Goal: Obtain resource: Download file/media

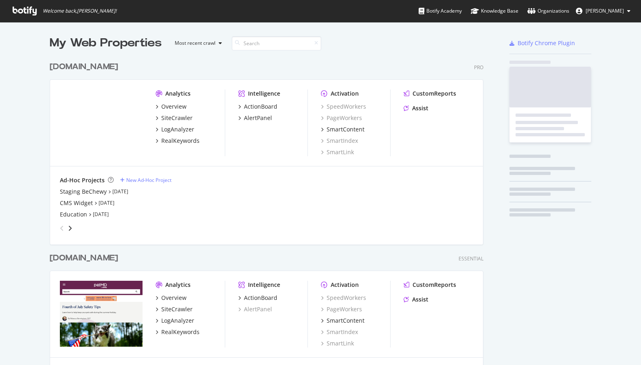
scroll to position [383, 440]
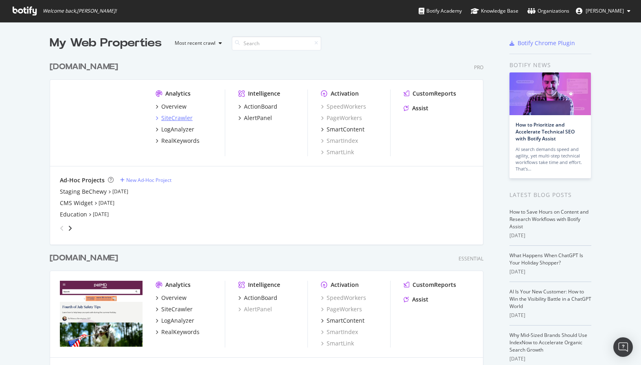
click at [179, 118] on div "SiteCrawler" at bounding box center [176, 118] width 31 height 8
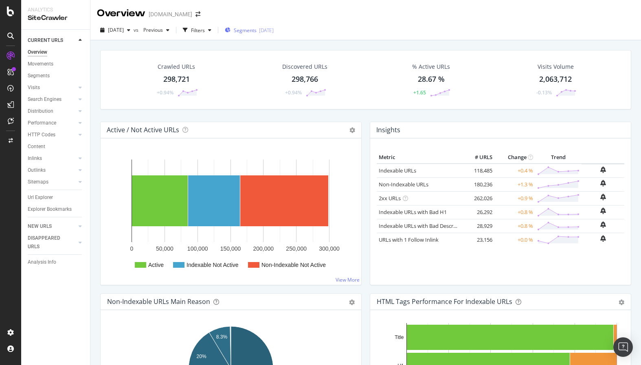
click at [256, 31] on span "Segments" at bounding box center [245, 30] width 23 height 7
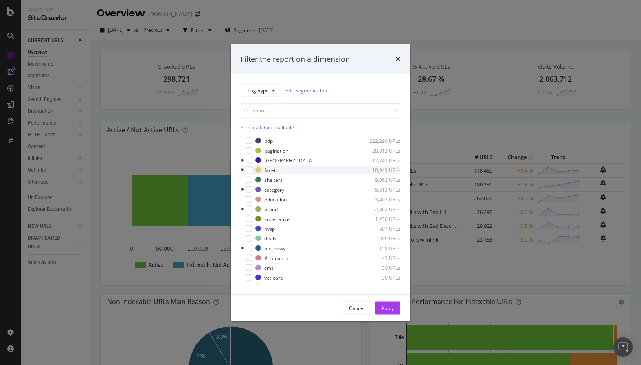
click at [243, 171] on icon "modal" at bounding box center [242, 170] width 2 height 5
click at [245, 191] on div "modal" at bounding box center [247, 190] width 5 height 8
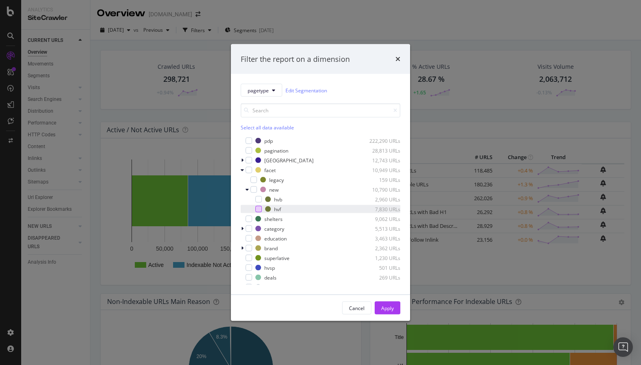
click at [258, 208] on div "modal" at bounding box center [258, 209] width 7 height 7
click at [384, 312] on div "Apply" at bounding box center [387, 308] width 13 height 12
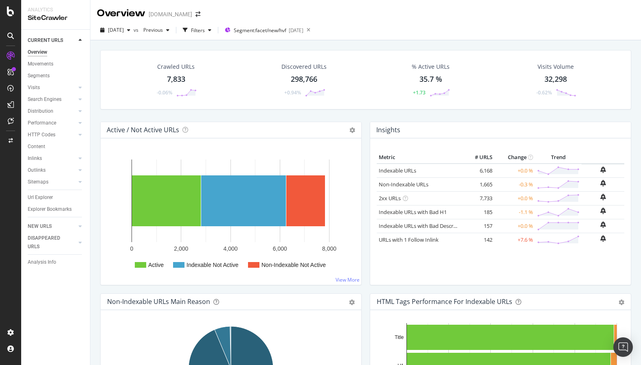
click at [362, 117] on div "Crawled URLs 7,833 -0.06% Discovered URLs 298,766 +0.94% % Active URLs 35.7 % +…" at bounding box center [365, 86] width 539 height 72
click at [191, 90] on circle at bounding box center [191, 90] width 2 height 2
click at [124, 28] on span "[DATE]" at bounding box center [116, 29] width 16 height 7
click at [142, 74] on div "[DATE]" at bounding box center [131, 74] width 44 height 7
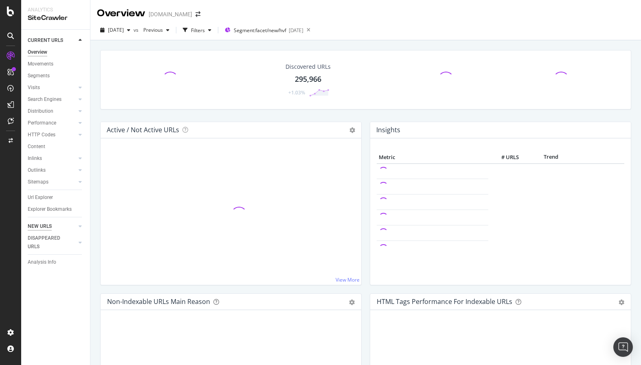
click at [46, 228] on div "NEW URLS" at bounding box center [40, 226] width 24 height 9
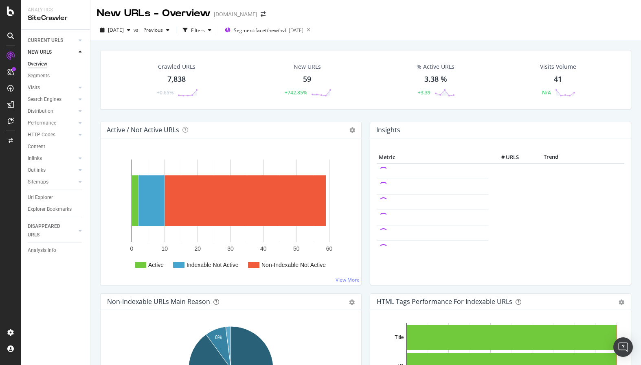
click at [308, 78] on div "59" at bounding box center [307, 79] width 8 height 11
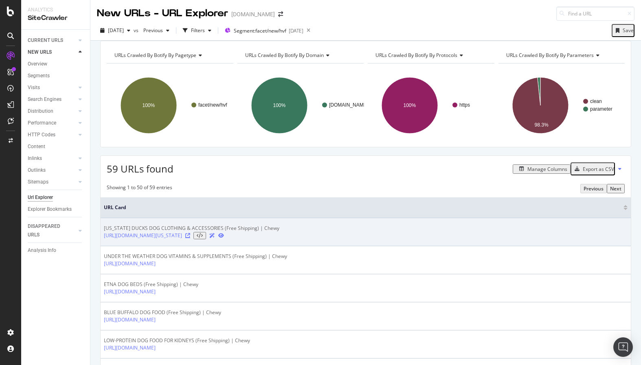
click at [190, 238] on icon at bounding box center [187, 235] width 5 height 5
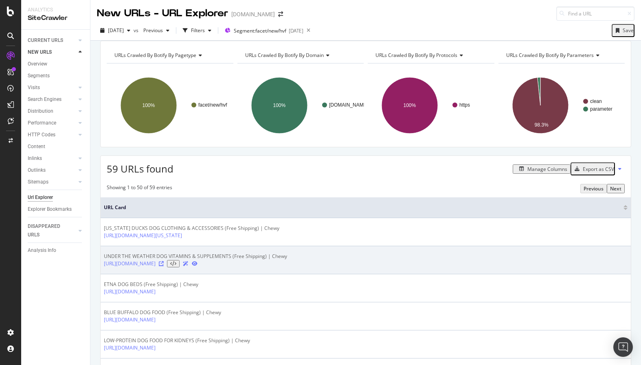
click at [164, 266] on icon at bounding box center [161, 263] width 5 height 5
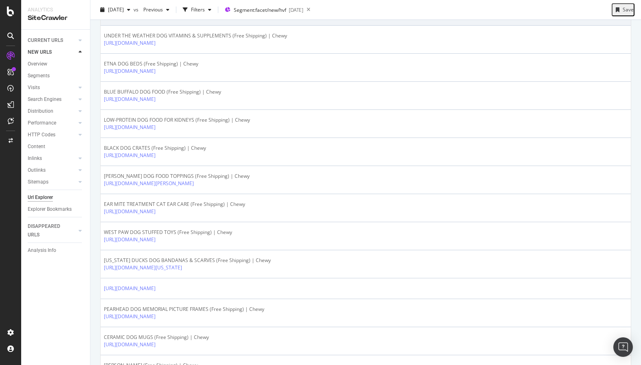
scroll to position [221, 0]
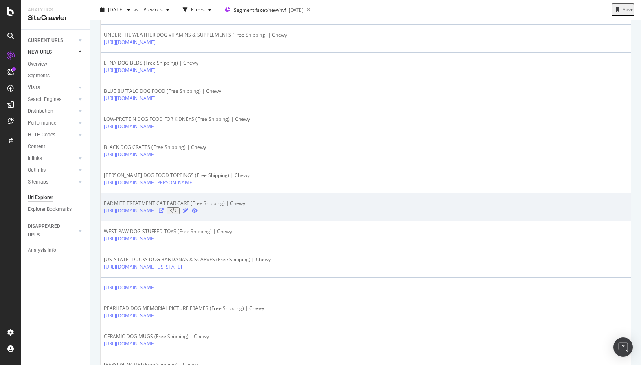
click at [164, 213] on icon at bounding box center [161, 210] width 5 height 5
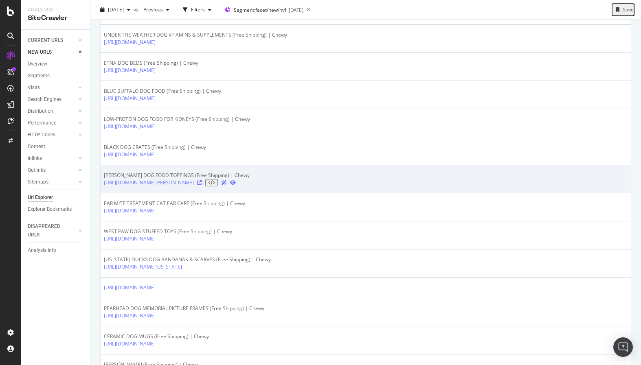
click at [202, 185] on icon at bounding box center [199, 182] width 5 height 5
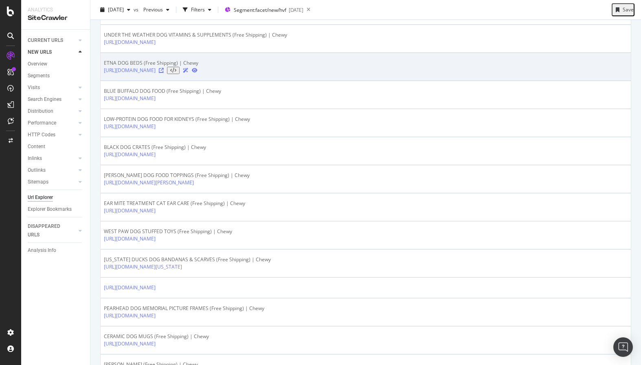
click at [164, 73] on icon at bounding box center [161, 70] width 5 height 5
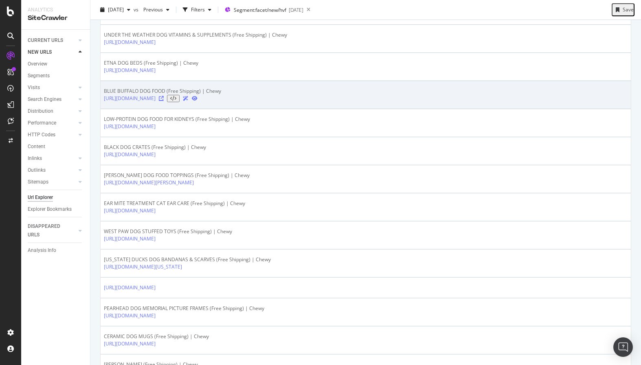
click at [164, 101] on icon at bounding box center [161, 98] width 5 height 5
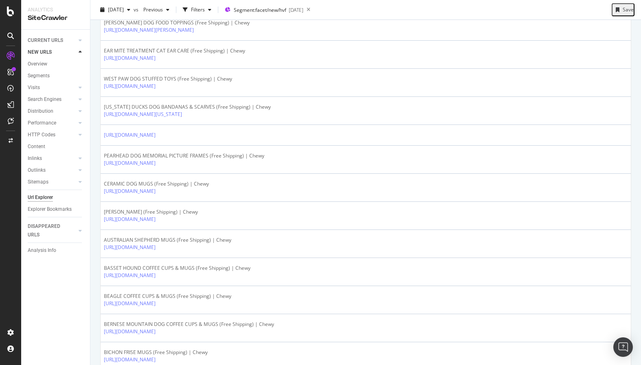
scroll to position [461, 0]
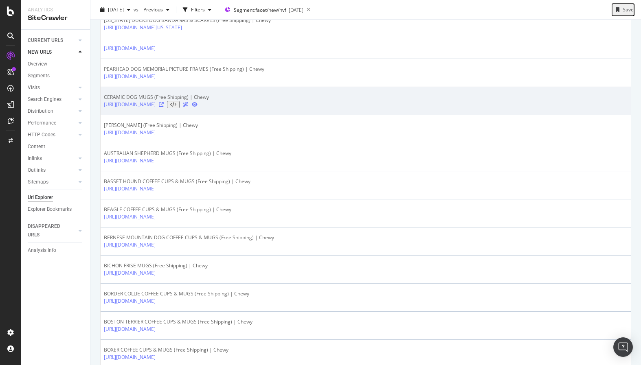
click at [164, 107] on icon at bounding box center [161, 104] width 5 height 5
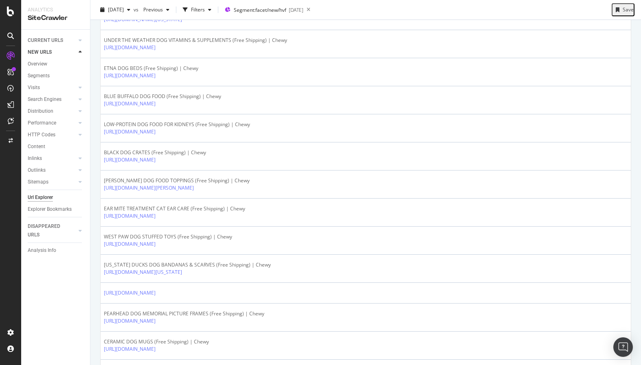
scroll to position [0, 0]
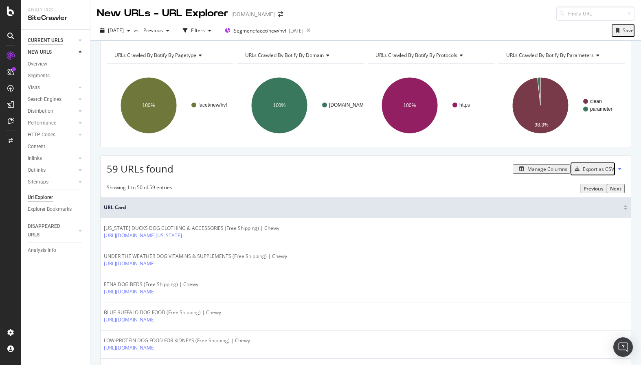
click at [40, 39] on div "CURRENT URLS" at bounding box center [45, 40] width 35 height 9
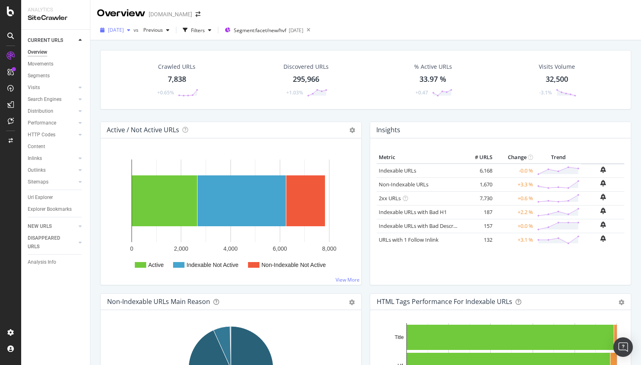
click at [124, 26] on div "[DATE]" at bounding box center [115, 30] width 37 height 12
click at [133, 60] on div "[DATE]" at bounding box center [131, 59] width 44 height 7
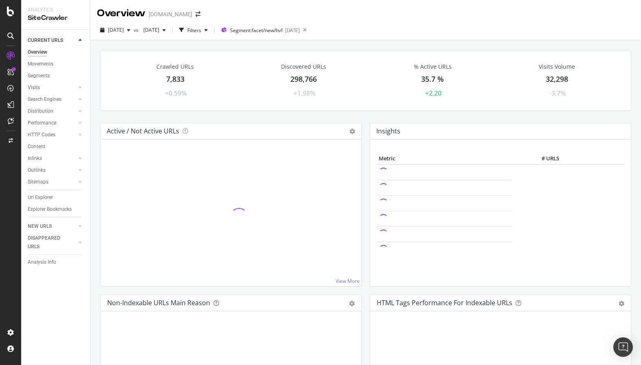
click at [181, 80] on div "7,833" at bounding box center [175, 79] width 18 height 11
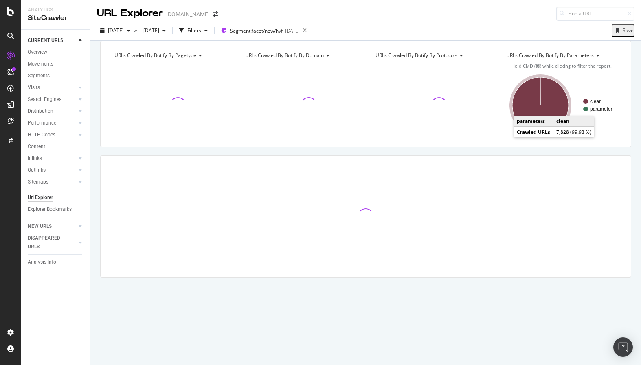
click at [560, 108] on icon "A chart." at bounding box center [540, 105] width 56 height 56
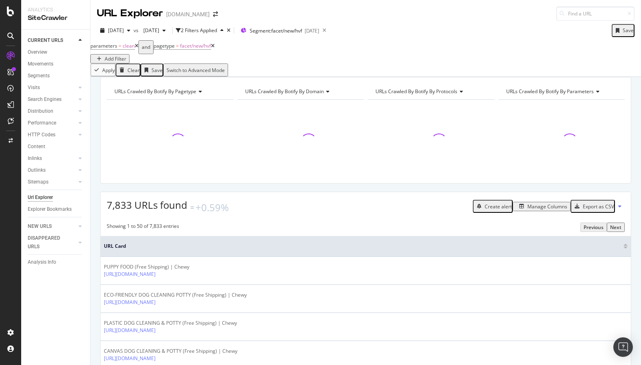
click at [546, 210] on div "Manage Columns" at bounding box center [547, 206] width 40 height 7
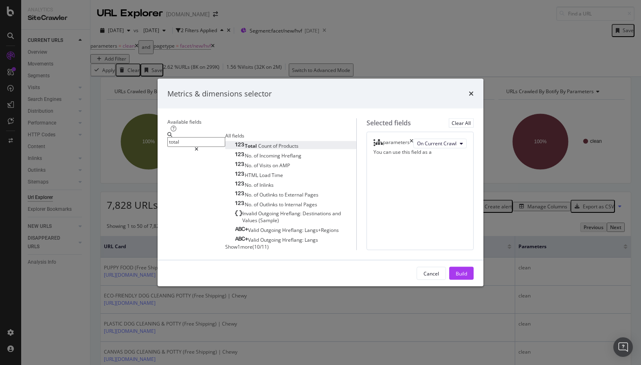
click at [258, 142] on span "Count" at bounding box center [265, 145] width 15 height 7
drag, startPoint x: 188, startPoint y: 78, endPoint x: 154, endPoint y: 78, distance: 34.2
click at [167, 132] on div "total" at bounding box center [196, 141] width 58 height 19
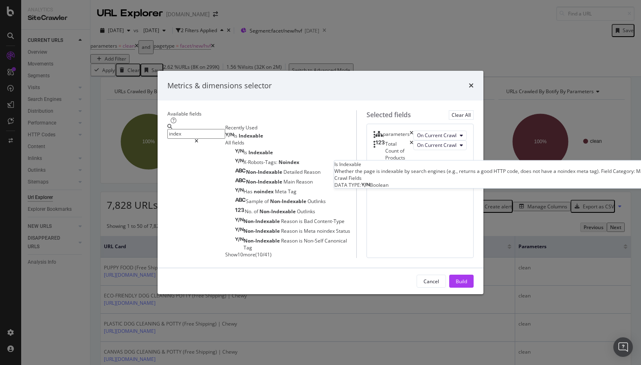
click at [225, 133] on div "Is Indexable" at bounding box center [244, 136] width 38 height 7
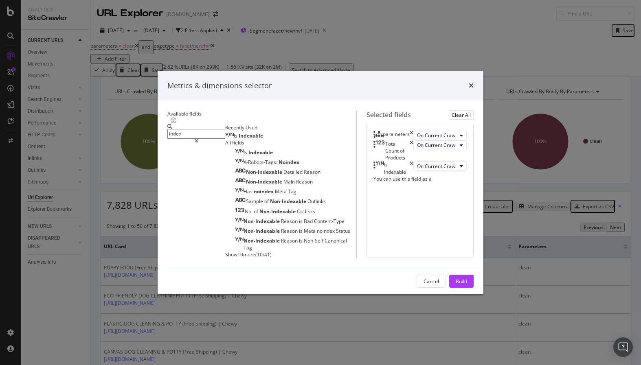
drag, startPoint x: 186, startPoint y: 83, endPoint x: 158, endPoint y: 81, distance: 28.5
click at [167, 129] on input "index" at bounding box center [196, 133] width 58 height 9
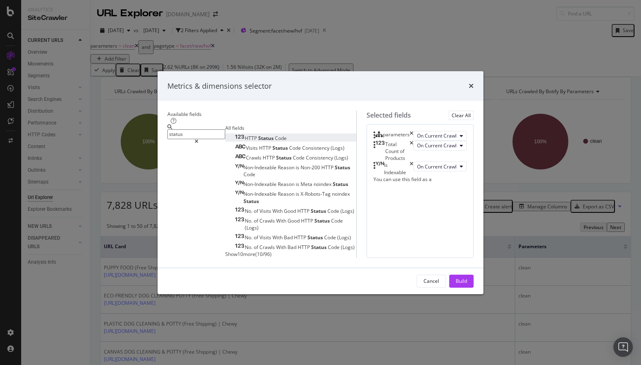
click at [235, 135] on div "HTTP Status Code" at bounding box center [261, 138] width 52 height 7
click at [215, 129] on input "status" at bounding box center [196, 133] width 58 height 9
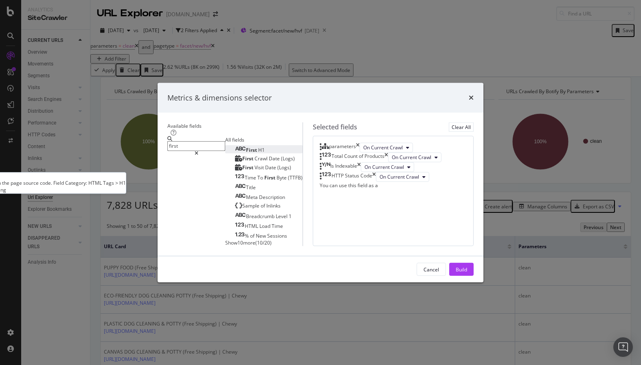
click at [235, 146] on div "First H1" at bounding box center [250, 149] width 30 height 7
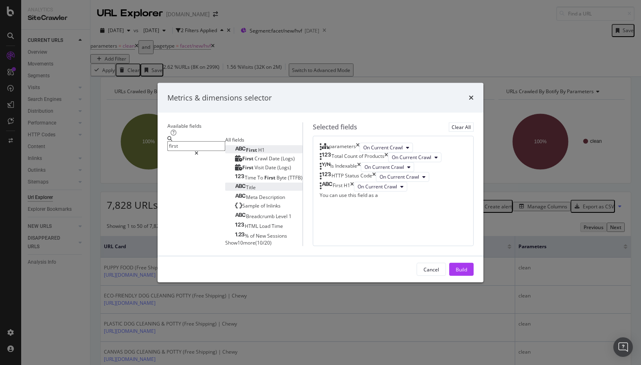
click at [235, 184] on div "Title" at bounding box center [245, 187] width 21 height 7
click at [267, 213] on div "Breadcrumb Level 1" at bounding box center [263, 216] width 57 height 7
click at [225, 239] on div "Show 10 more ( 10 / 20 )" at bounding box center [263, 242] width 77 height 7
click at [225, 239] on span "Show 10 more" at bounding box center [240, 242] width 30 height 7
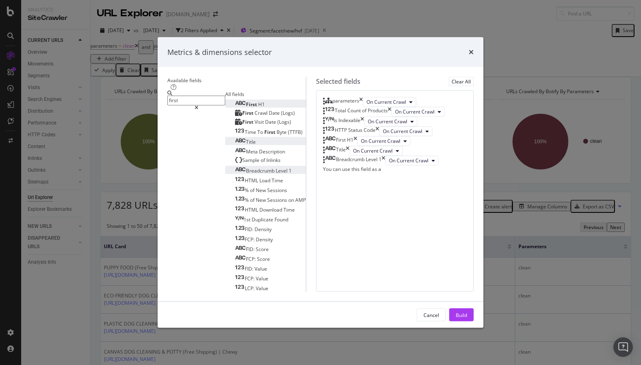
drag, startPoint x: 191, startPoint y: 87, endPoint x: 156, endPoint y: 83, distance: 34.8
click at [167, 91] on div "first" at bounding box center [196, 100] width 58 height 19
drag, startPoint x: 169, startPoint y: 85, endPoint x: 153, endPoint y: 82, distance: 15.3
click at [167, 91] on div "first" at bounding box center [196, 100] width 58 height 19
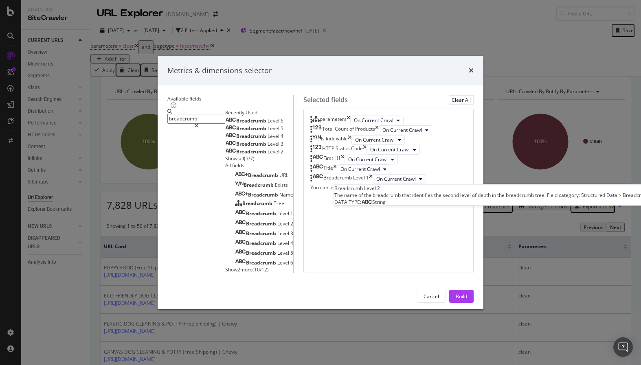
type input "breadcrumb"
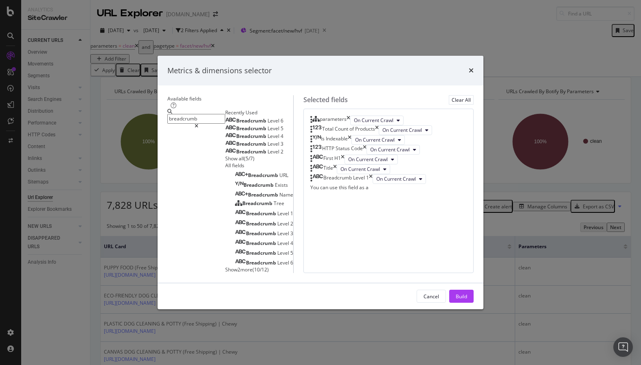
click at [225, 154] on div "Breadcrumb Level 2" at bounding box center [254, 152] width 58 height 7
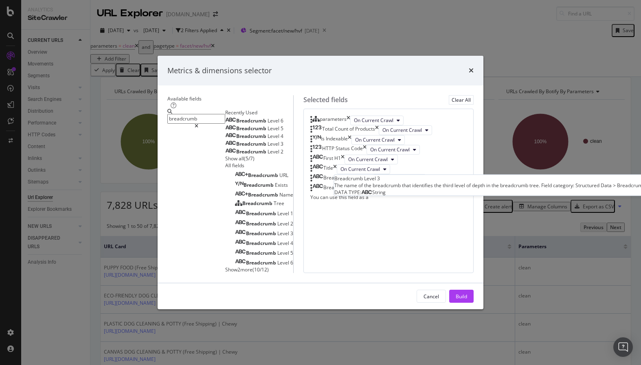
click at [225, 144] on div "Breadcrumb Level 3" at bounding box center [254, 144] width 58 height 7
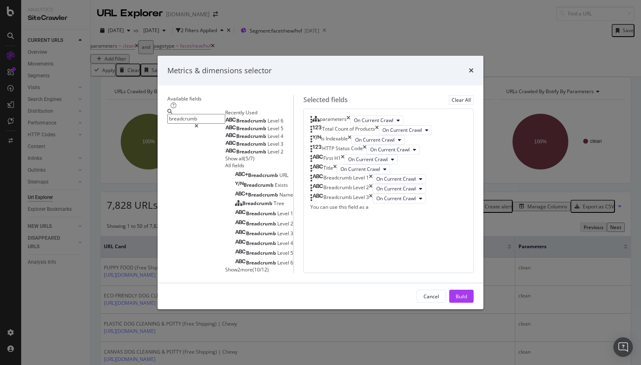
click at [225, 135] on div "Breadcrumb Level 4" at bounding box center [254, 136] width 58 height 7
click at [473, 303] on button "Build" at bounding box center [461, 296] width 24 height 13
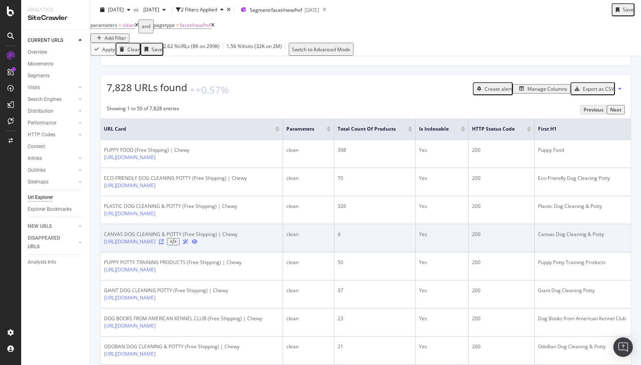
click at [164, 244] on icon at bounding box center [161, 241] width 5 height 5
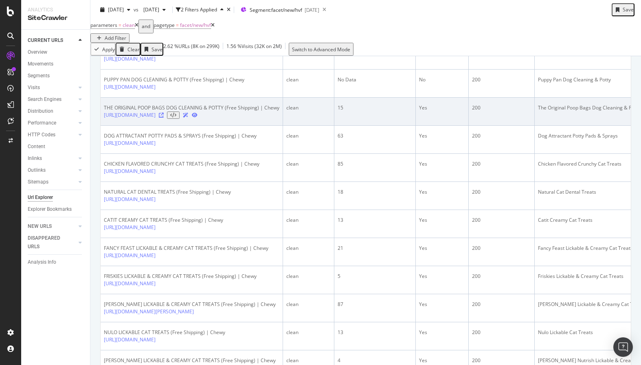
click at [164, 118] on icon at bounding box center [161, 115] width 5 height 5
drag, startPoint x: 100, startPoint y: 169, endPoint x: 145, endPoint y: 178, distance: 45.2
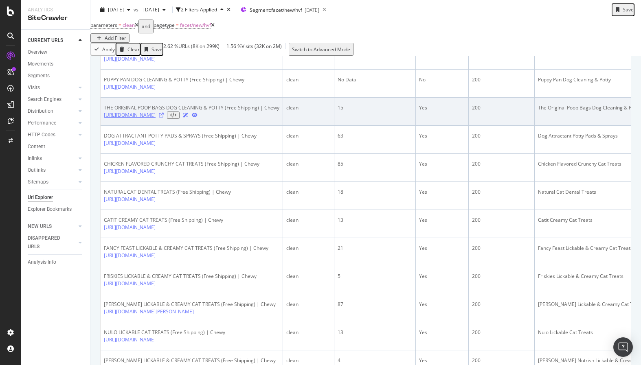
drag, startPoint x: 170, startPoint y: 183, endPoint x: 250, endPoint y: 171, distance: 80.3
click at [250, 126] on td "THE ORIGINAL POOP BAGS DOG CLEANING & POTTY (Free Shipping) | Chewy [URL][DOMAI…" at bounding box center [192, 112] width 182 height 28
copy link "_c351_f1v465406"
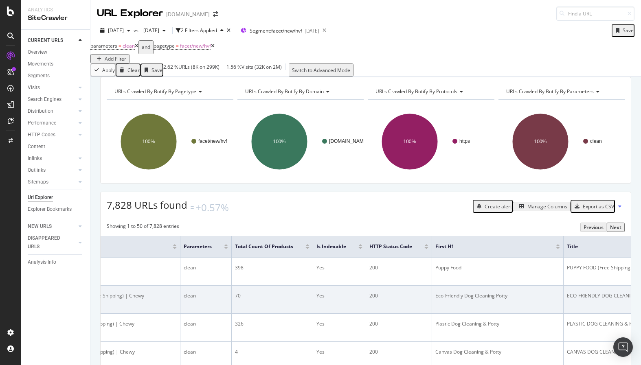
scroll to position [0, 197]
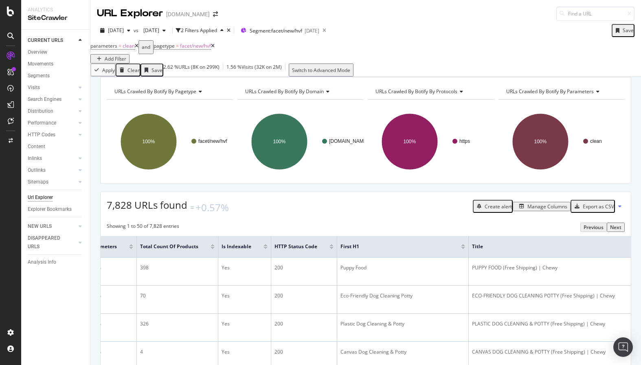
click at [267, 249] on div at bounding box center [265, 248] width 4 height 2
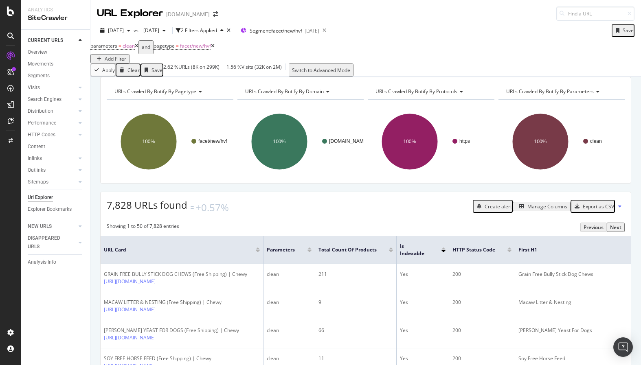
click at [445, 250] on div at bounding box center [443, 249] width 4 height 2
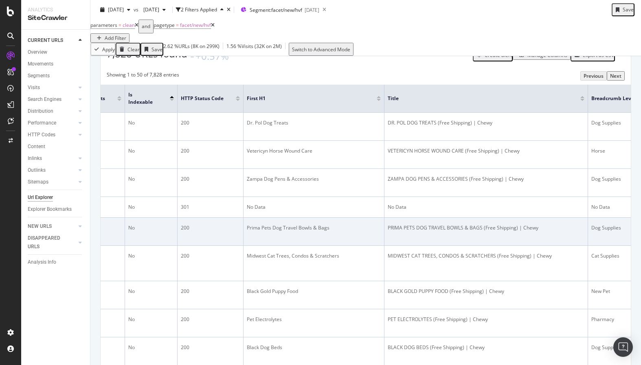
scroll to position [0, 132]
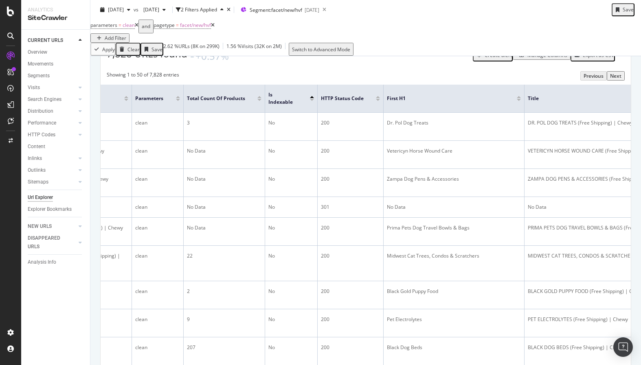
click at [596, 59] on div "Export as CSV" at bounding box center [598, 55] width 31 height 7
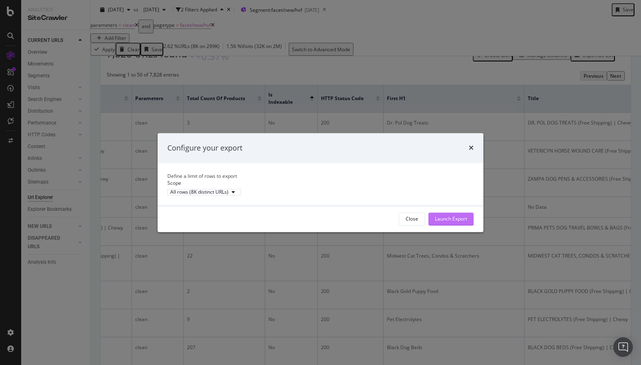
click at [438, 222] on div "Launch Export" at bounding box center [451, 218] width 32 height 7
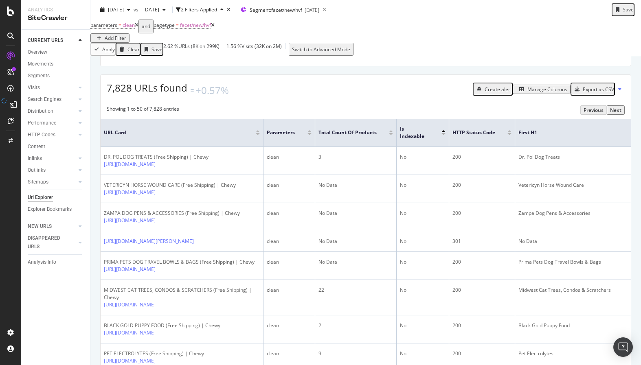
scroll to position [0, 0]
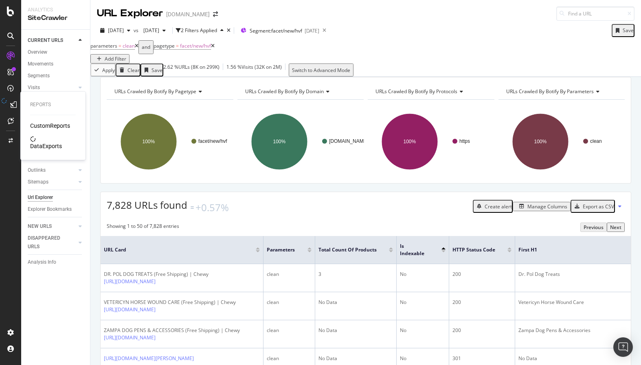
click at [50, 142] on div "DataExports" at bounding box center [46, 146] width 32 height 8
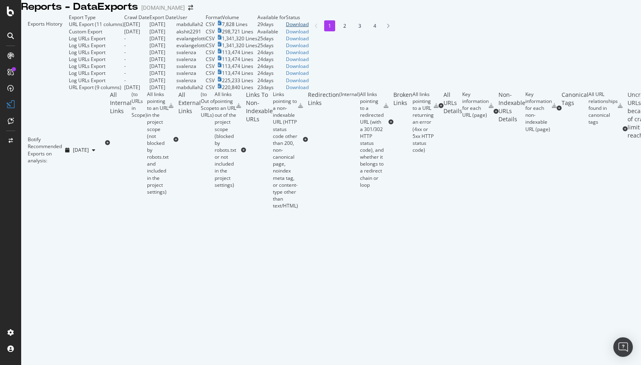
click at [309, 28] on div "Download" at bounding box center [297, 24] width 23 height 7
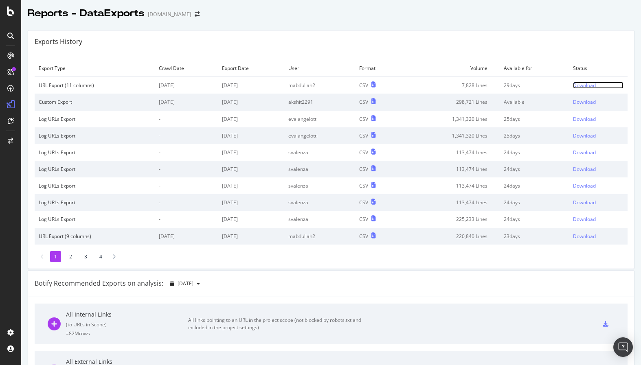
click at [586, 85] on div "Download" at bounding box center [584, 85] width 23 height 7
click at [573, 82] on link "Download" at bounding box center [598, 85] width 50 height 7
